Goal: Task Accomplishment & Management: Use online tool/utility

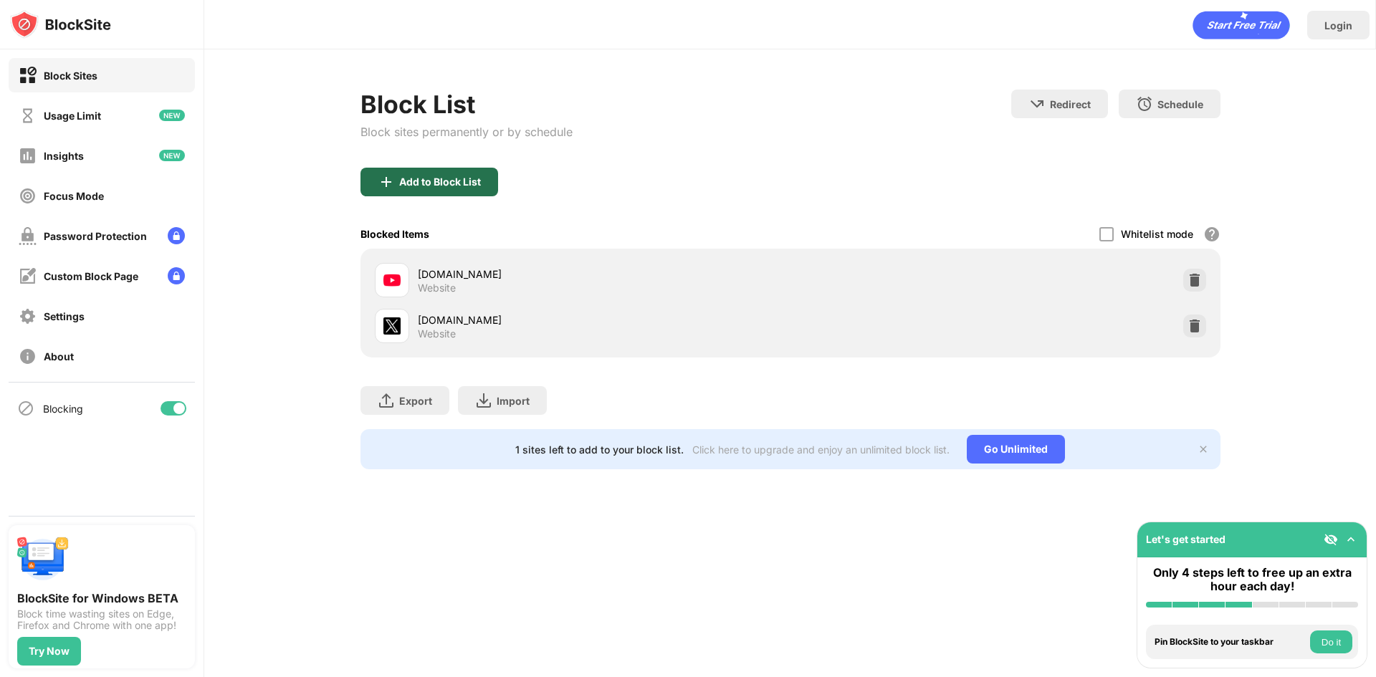
click at [444, 186] on div "Add to Block List" at bounding box center [440, 181] width 82 height 11
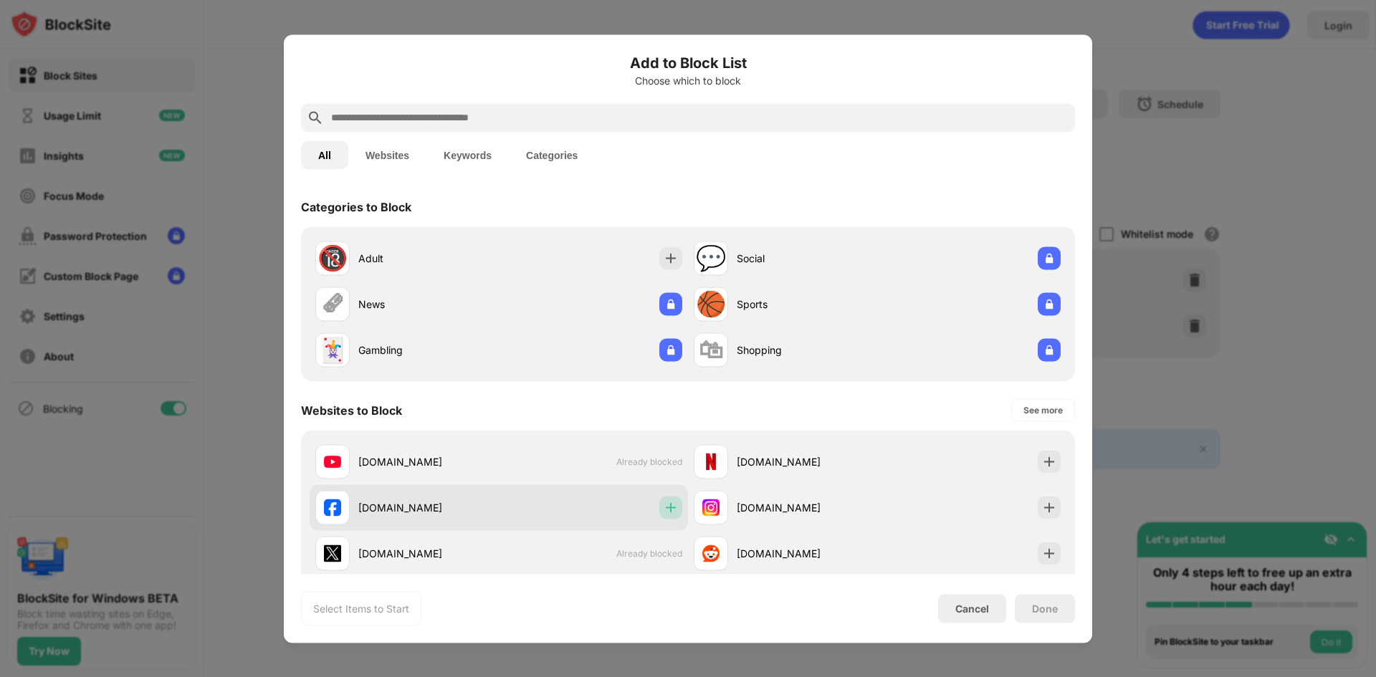
click at [675, 503] on div at bounding box center [671, 507] width 23 height 23
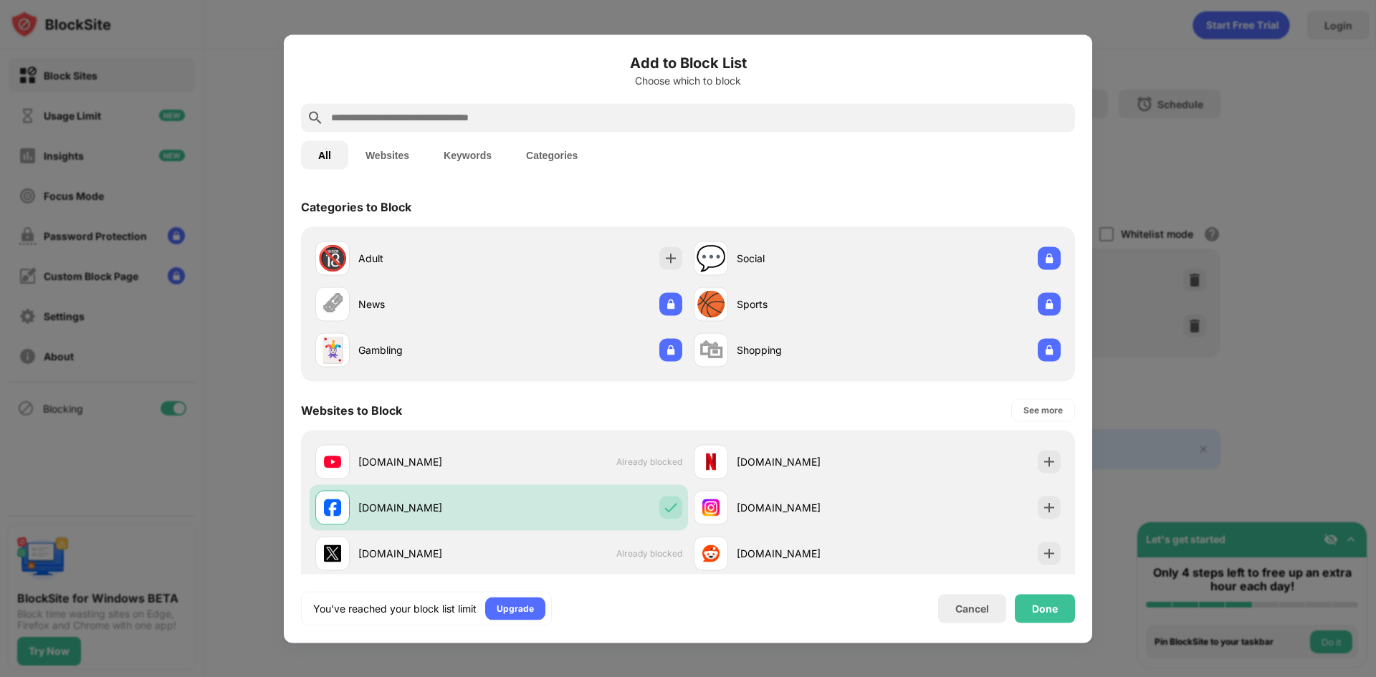
click at [1060, 613] on div "Done" at bounding box center [1045, 608] width 60 height 29
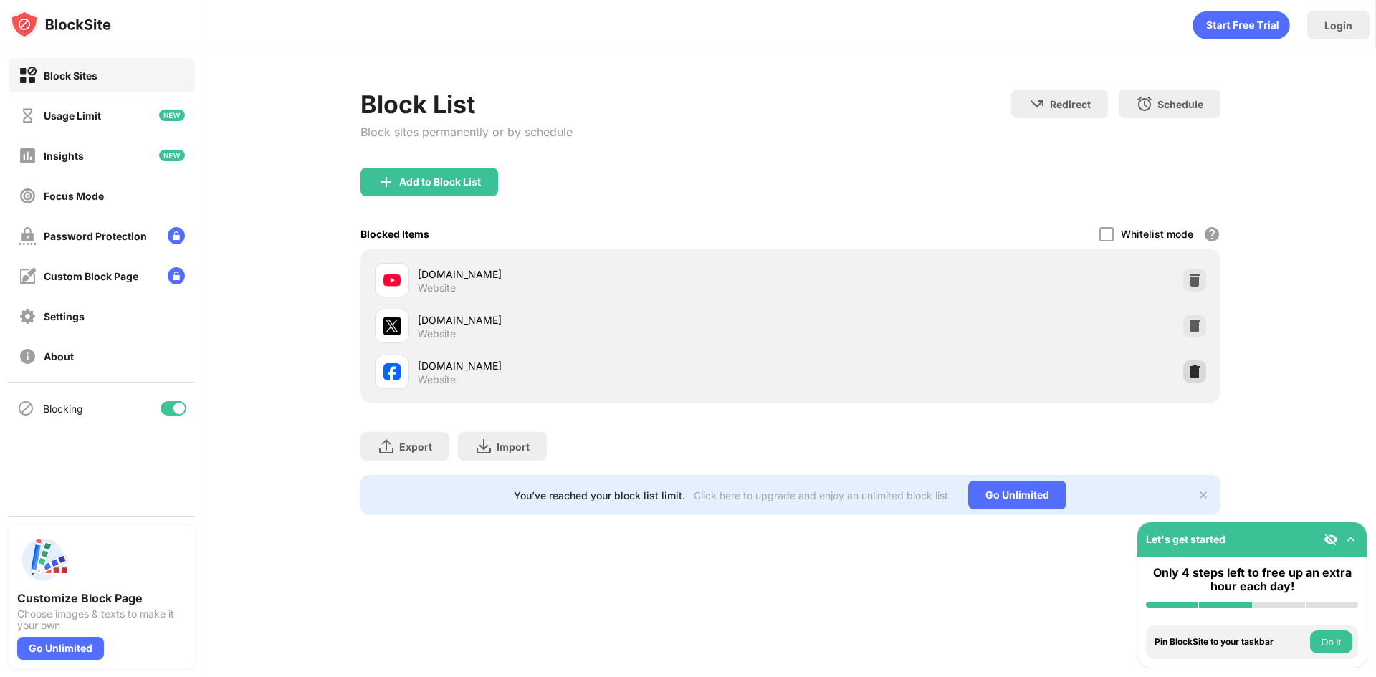
click at [1201, 376] on img at bounding box center [1195, 372] width 14 height 14
